Goal: Task Accomplishment & Management: Manage account settings

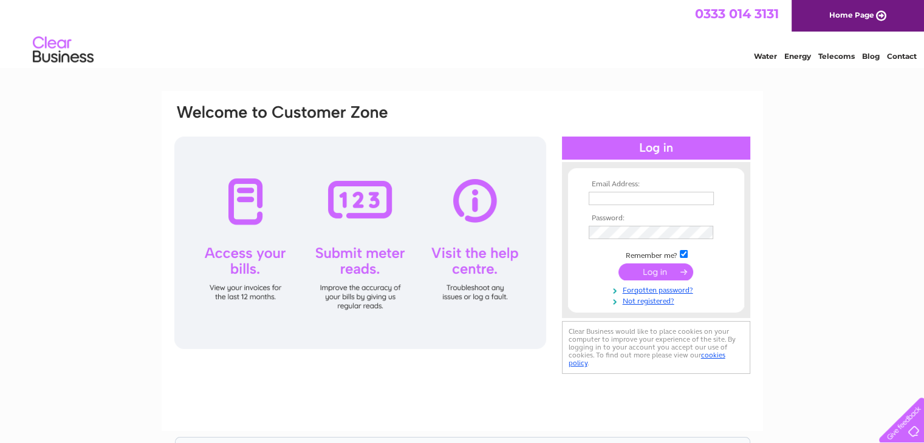
type input "yarnloft@gmail.com"
click at [647, 269] on input "submit" at bounding box center [655, 272] width 75 height 17
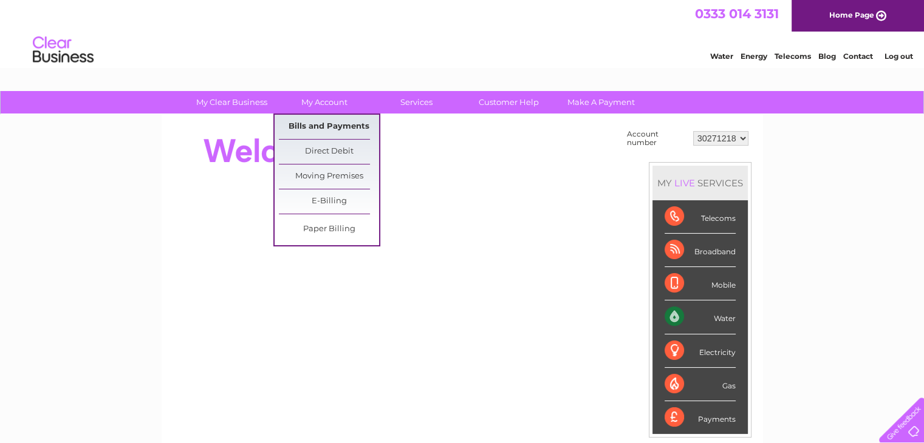
click at [319, 121] on link "Bills and Payments" at bounding box center [329, 127] width 100 height 24
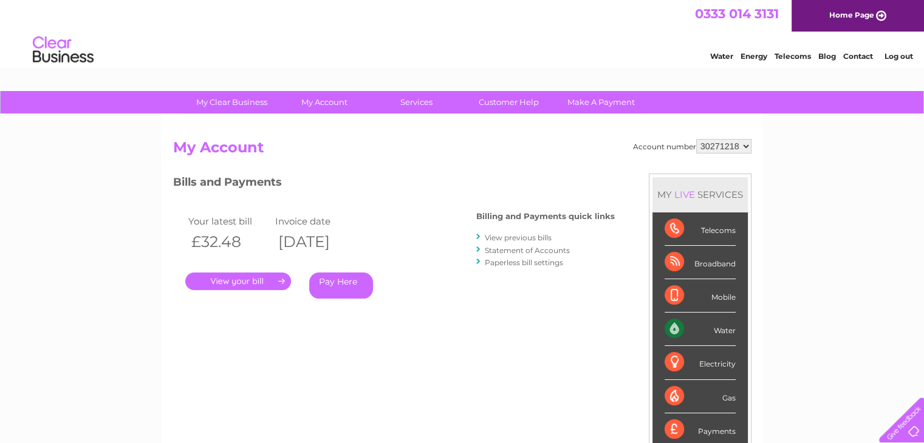
click at [270, 275] on link "." at bounding box center [238, 282] width 106 height 18
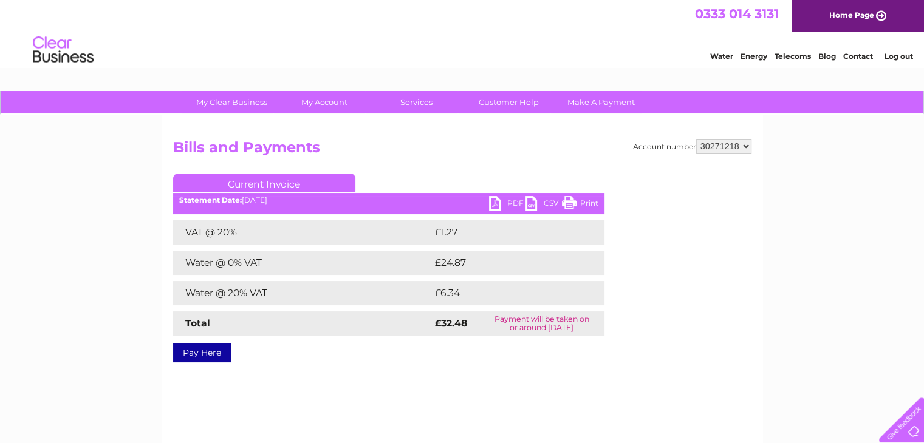
click at [508, 208] on link "PDF" at bounding box center [507, 205] width 36 height 18
